Goal: Task Accomplishment & Management: Complete application form

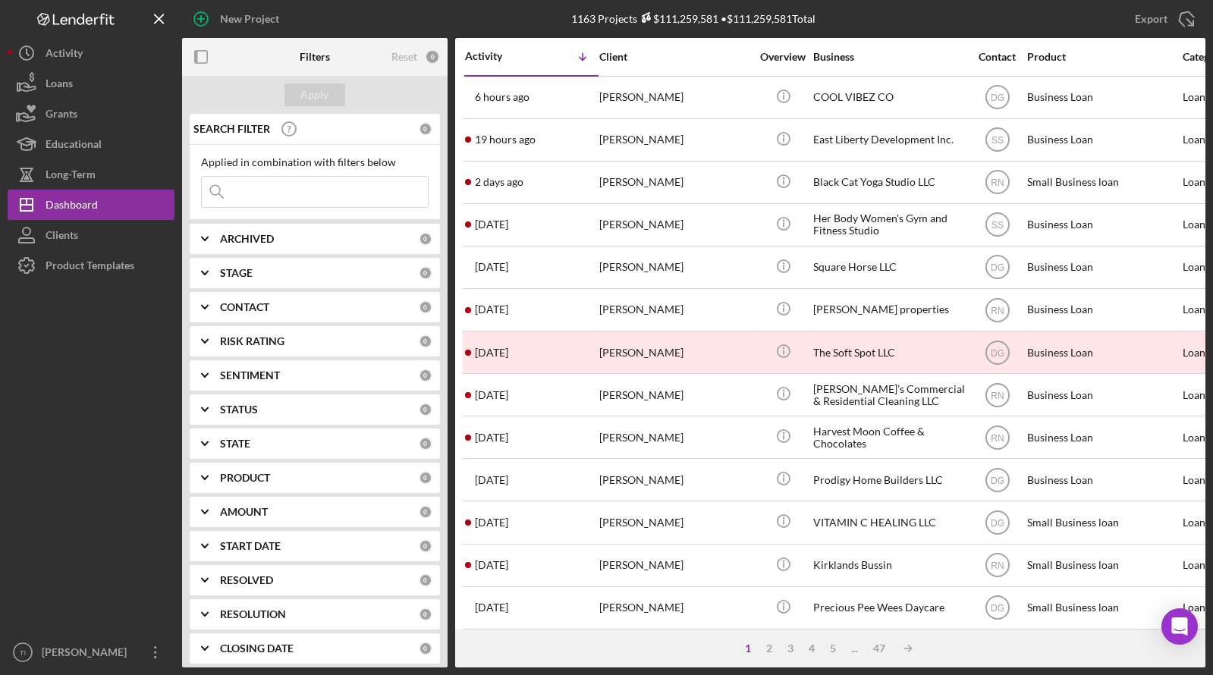
click at [306, 187] on input at bounding box center [315, 192] width 226 height 30
type input "[PERSON_NAME] cityscapes"
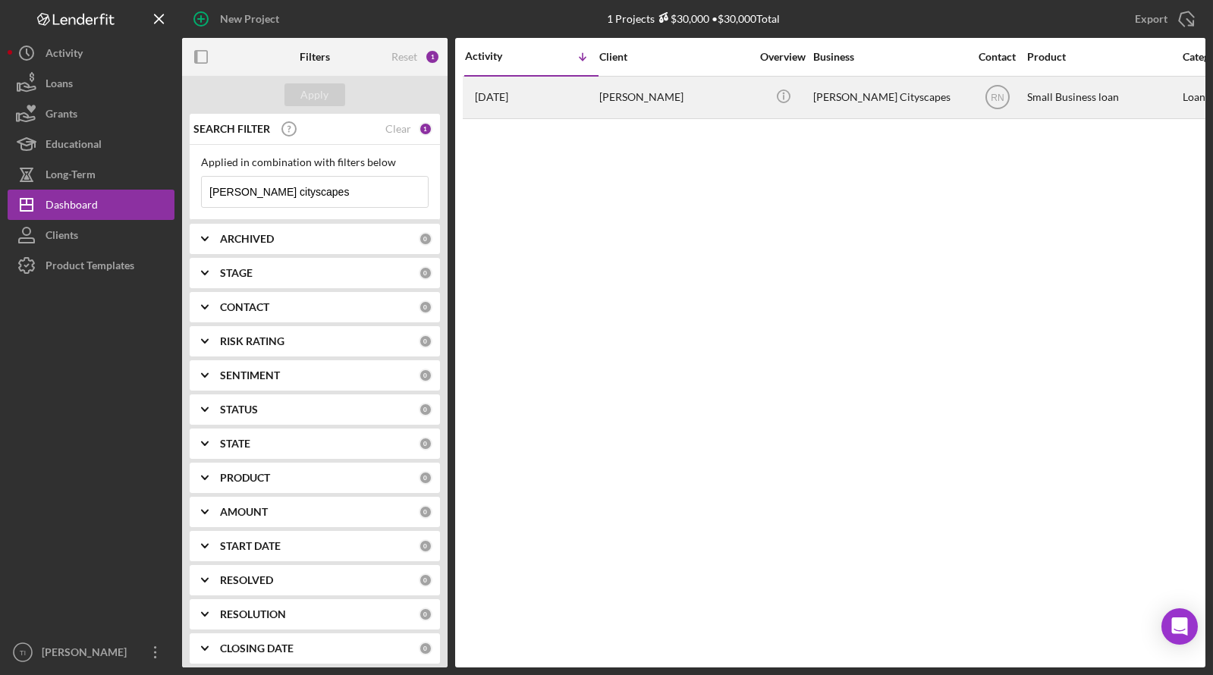
click at [842, 92] on div "[PERSON_NAME] Cityscapes" at bounding box center [889, 97] width 152 height 40
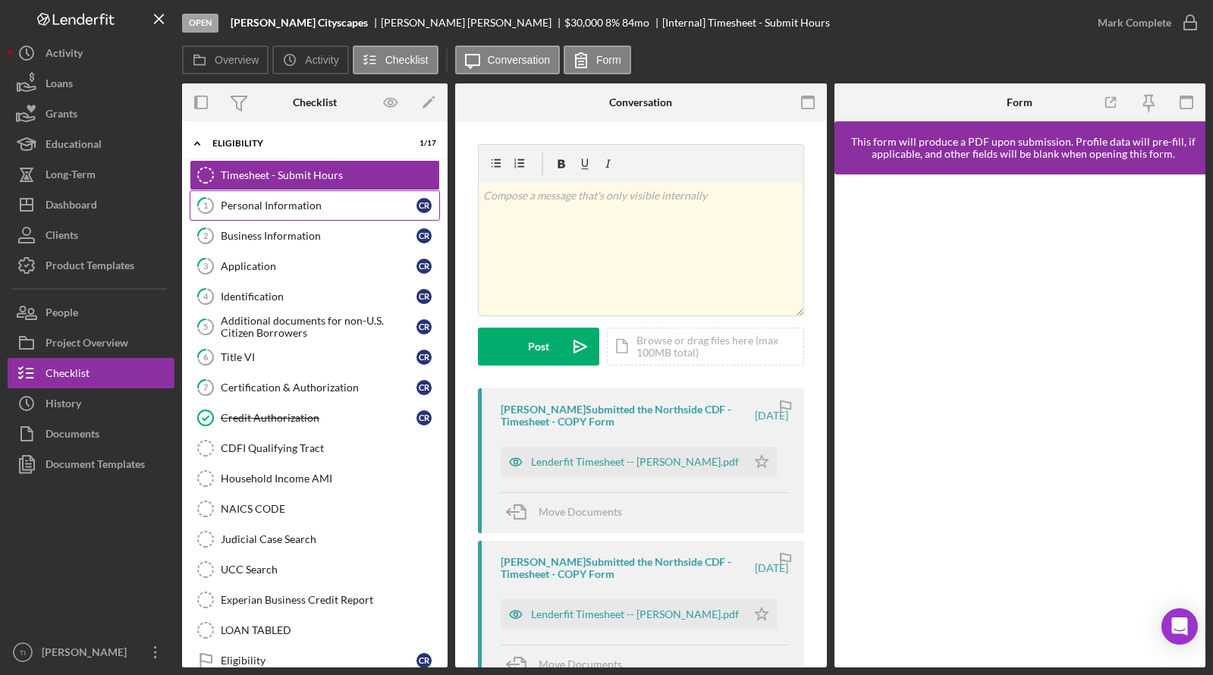
click at [237, 202] on div "Personal Information" at bounding box center [319, 205] width 196 height 12
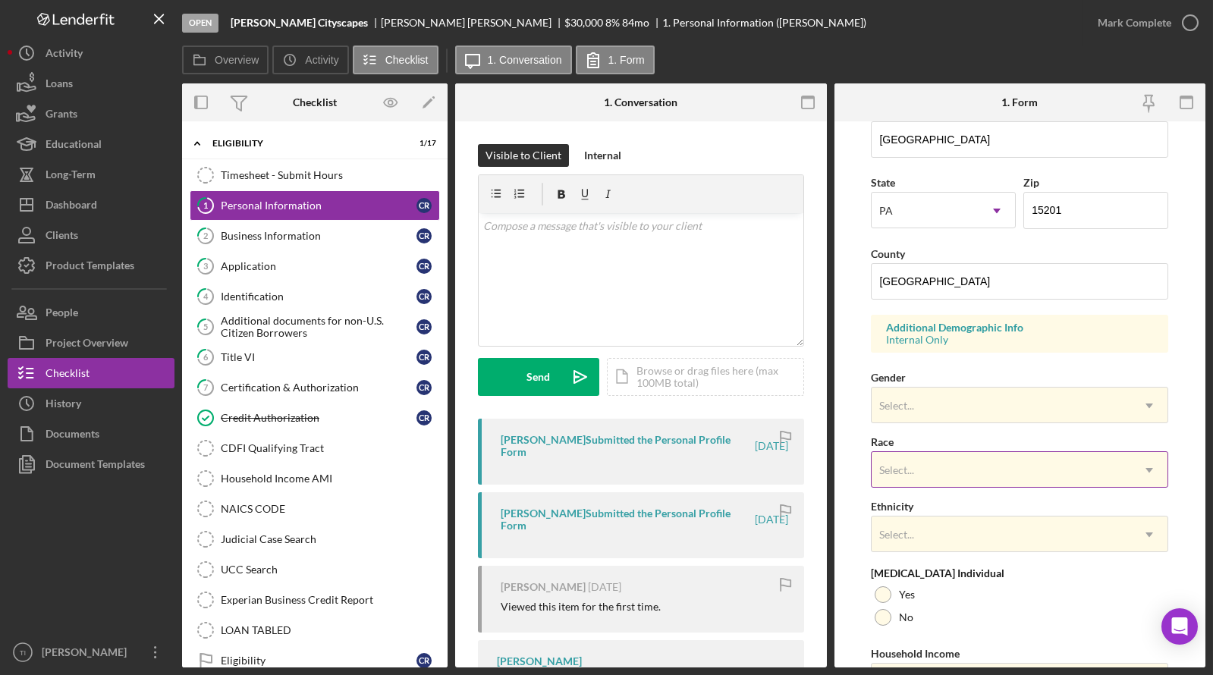
scroll to position [465, 0]
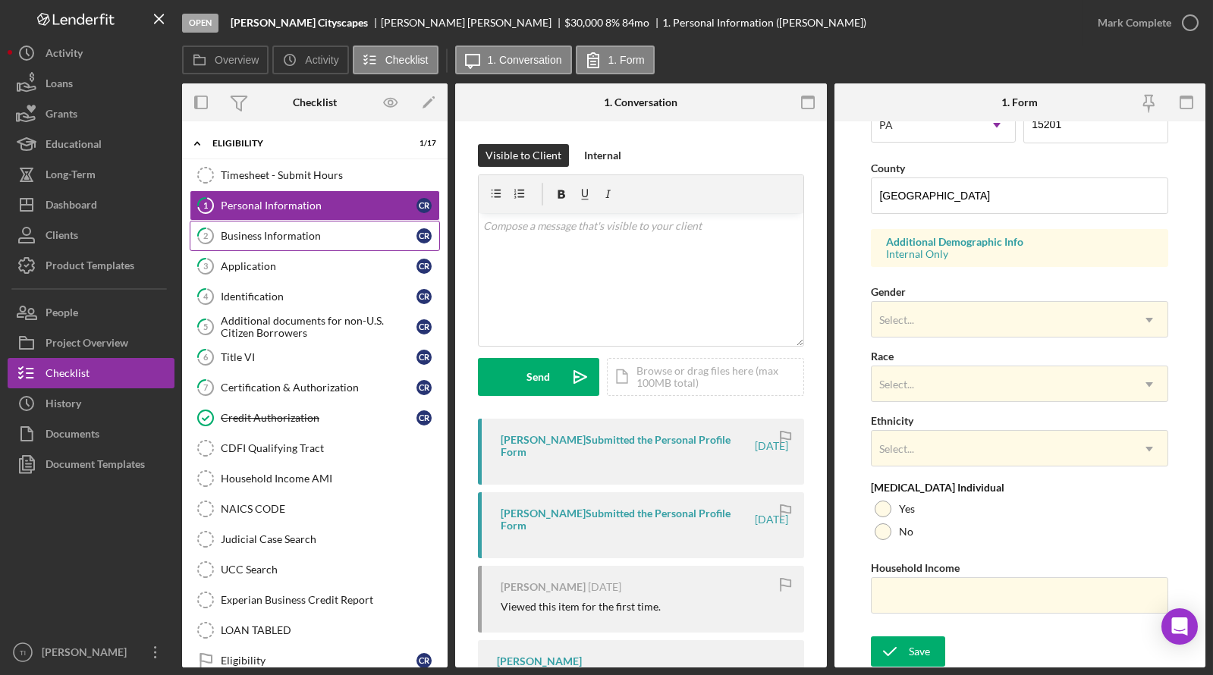
click at [245, 233] on div "Business Information" at bounding box center [319, 236] width 196 height 12
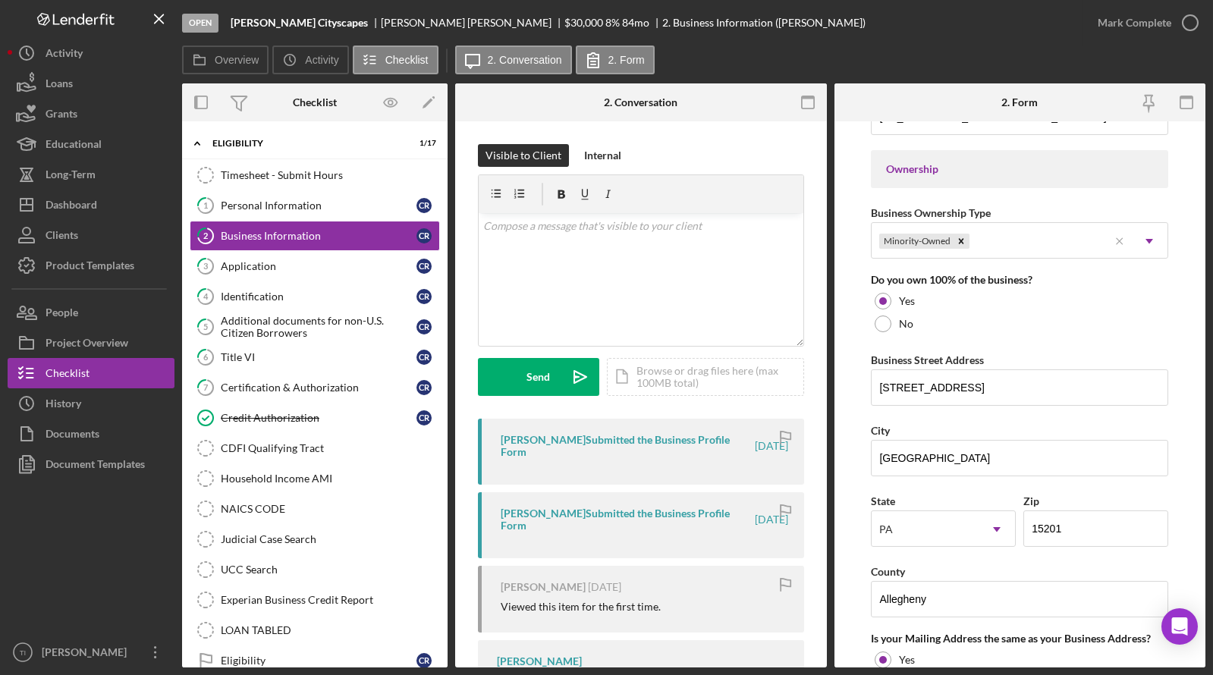
scroll to position [683, 0]
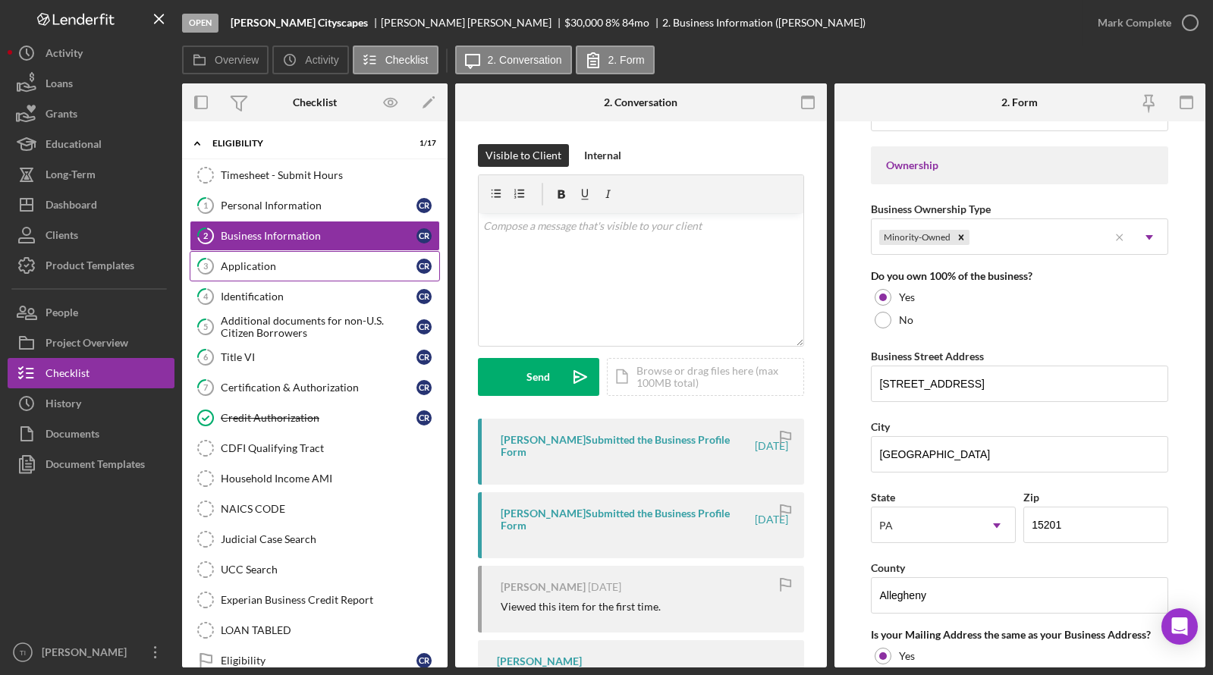
click at [263, 260] on div "Application" at bounding box center [319, 266] width 196 height 12
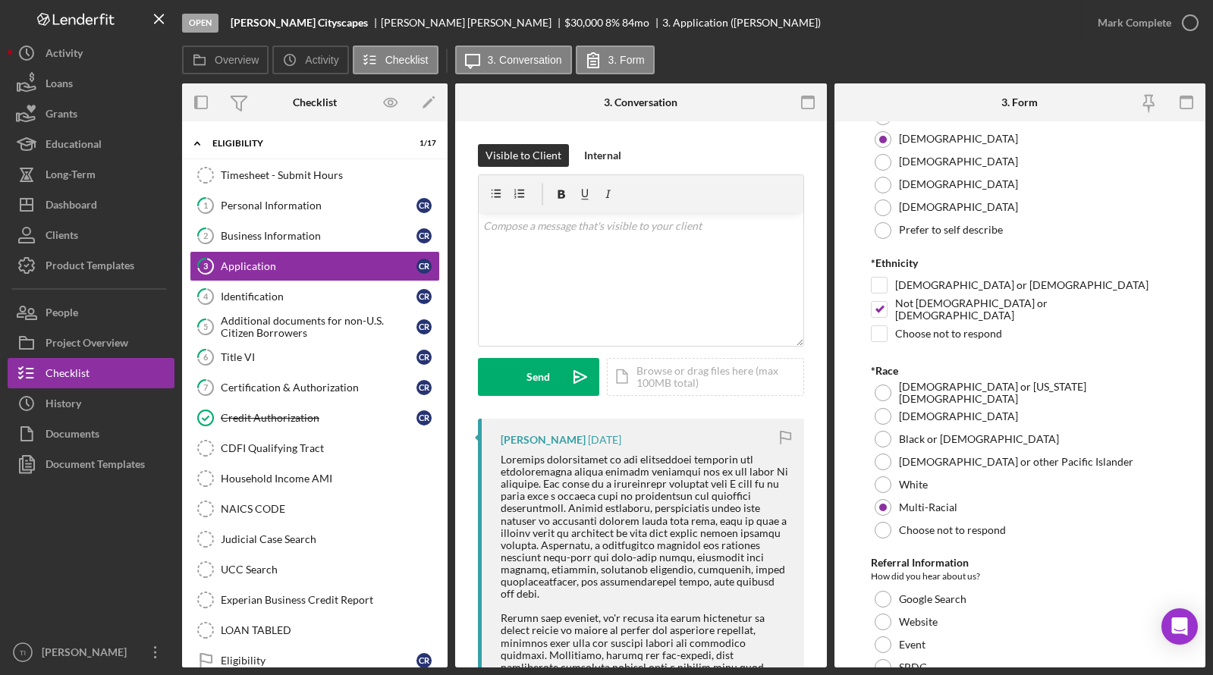
scroll to position [1289, 0]
click at [71, 198] on div "Dashboard" at bounding box center [72, 207] width 52 height 34
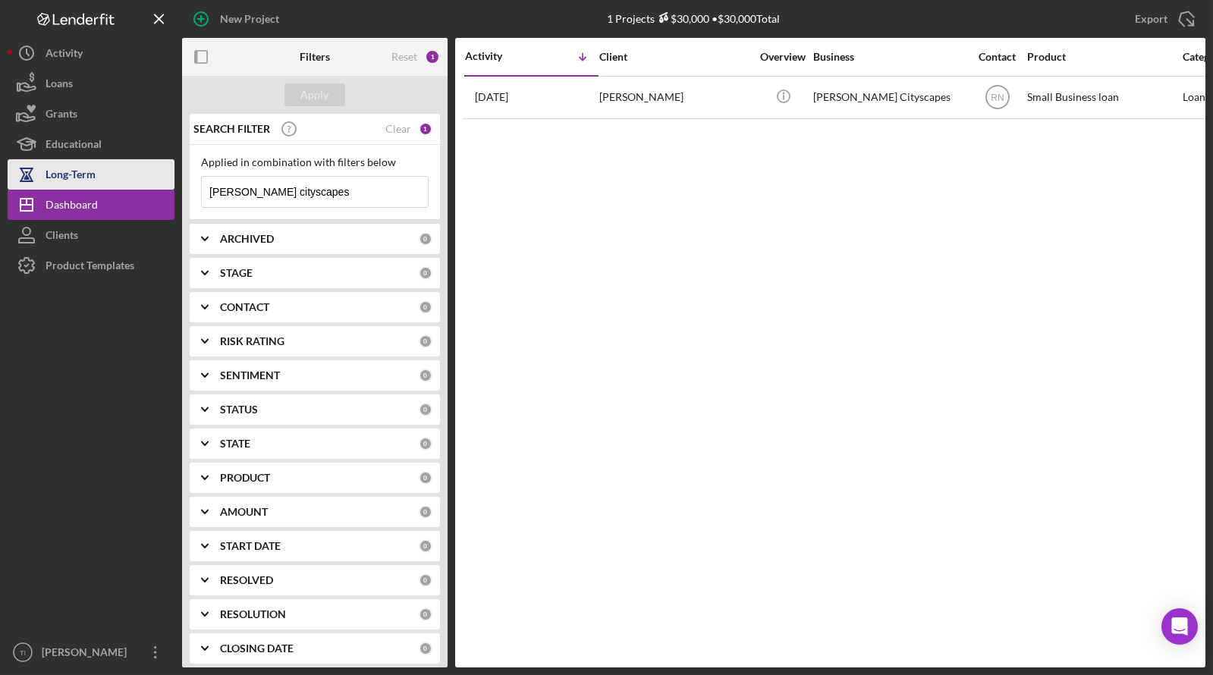
drag, startPoint x: 350, startPoint y: 184, endPoint x: 121, endPoint y: 187, distance: 229.8
click at [121, 187] on div "New Project 1 Projects $30,000 • $30,000 Total [PERSON_NAME] cityscapes Export …" at bounding box center [607, 333] width 1198 height 667
